Goal: Find specific page/section: Find specific page/section

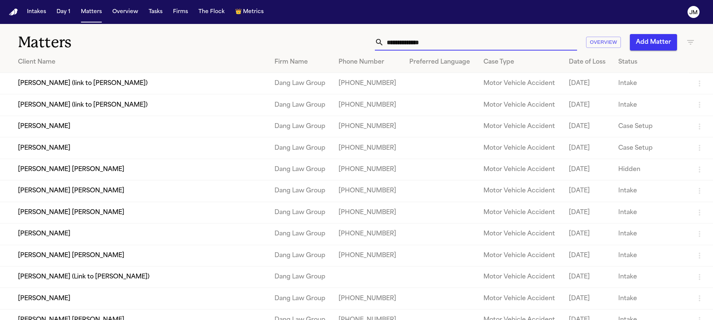
click at [685, 40] on div "Overview Add Matter" at bounding box center [455, 42] width 480 height 16
click at [689, 43] on icon "button" at bounding box center [690, 42] width 9 height 9
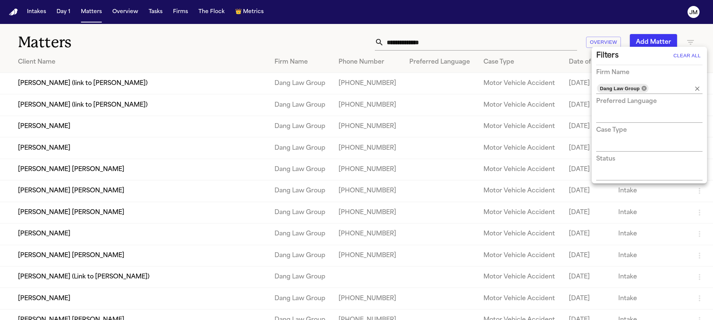
click at [643, 87] on icon at bounding box center [644, 88] width 5 height 5
click at [650, 88] on input "text" at bounding box center [666, 88] width 32 height 10
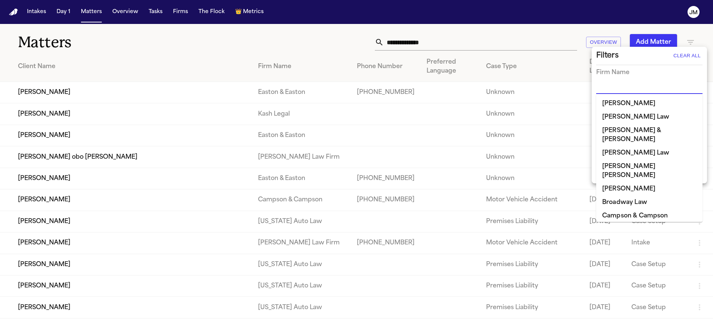
click at [454, 44] on div at bounding box center [356, 160] width 713 height 320
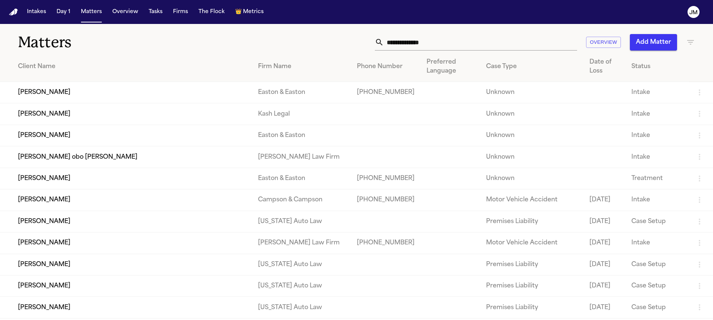
click at [439, 45] on input "text" at bounding box center [480, 42] width 193 height 16
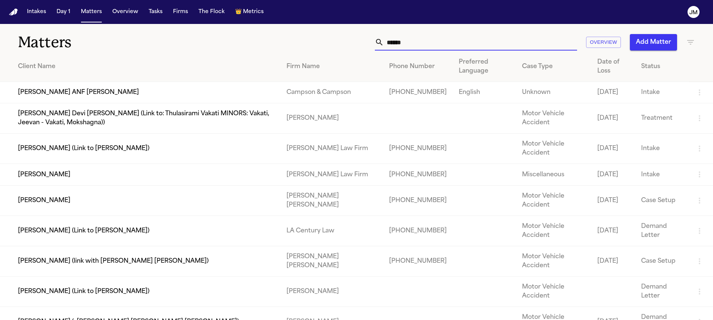
type input "******"
click at [80, 211] on td "[PERSON_NAME]" at bounding box center [140, 200] width 281 height 30
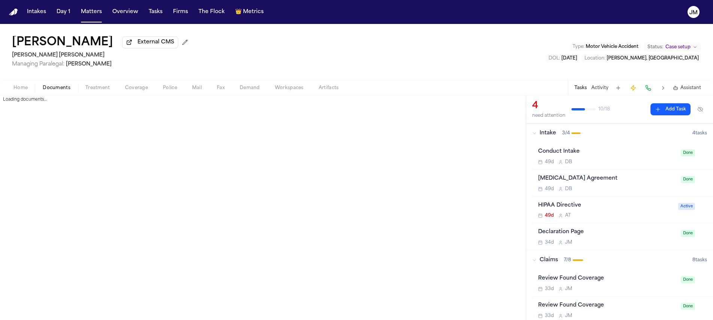
click at [71, 87] on button "Documents" at bounding box center [56, 88] width 43 height 9
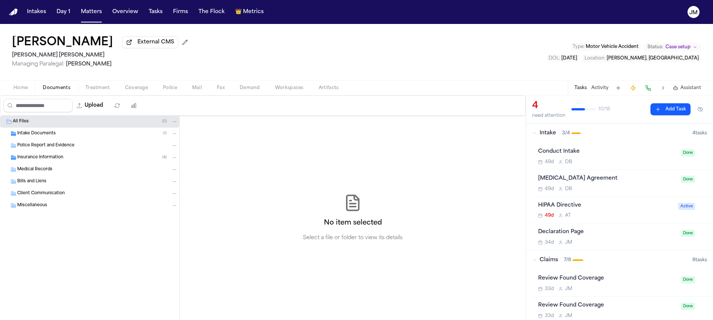
click at [49, 157] on span "Insurance Information" at bounding box center [40, 158] width 46 height 6
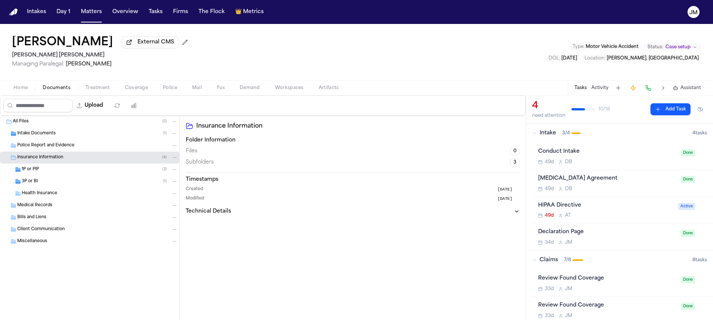
click at [51, 170] on div "1P or PIP ( 3 )" at bounding box center [100, 169] width 156 height 7
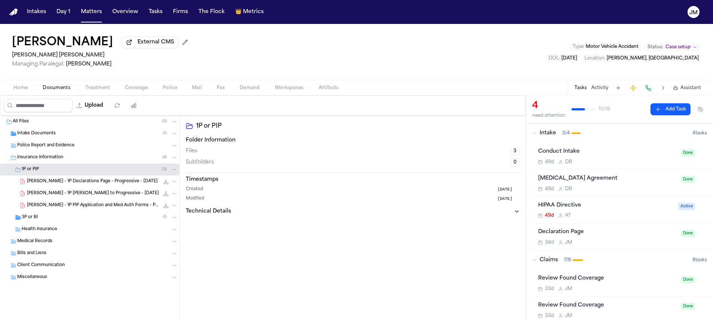
click at [42, 215] on div "3P or BI ( 1 )" at bounding box center [89, 218] width 179 height 12
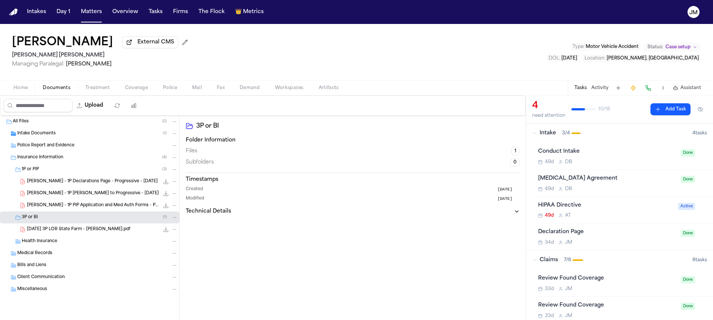
click at [120, 232] on span "[DATE] 3P LOR State Farm - [PERSON_NAME].pdf" at bounding box center [78, 230] width 103 height 6
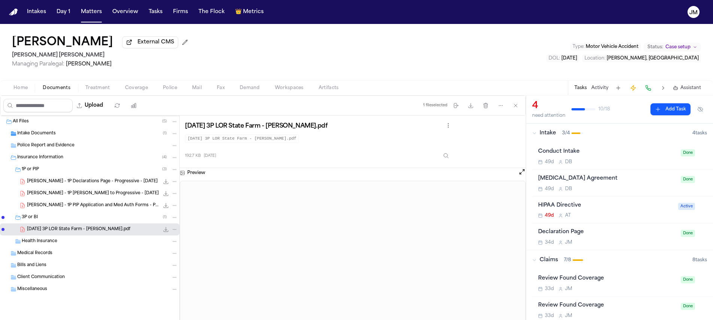
click at [54, 149] on span "Police Report and Evidence" at bounding box center [45, 146] width 57 height 6
